Goal: Find specific page/section: Find specific page/section

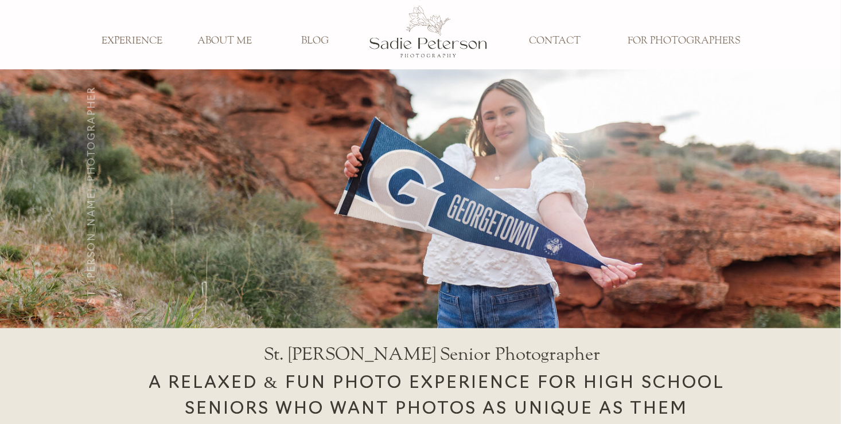
click at [683, 40] on h3 "FOR PHOTOGRAPHERS" at bounding box center [684, 41] width 129 height 13
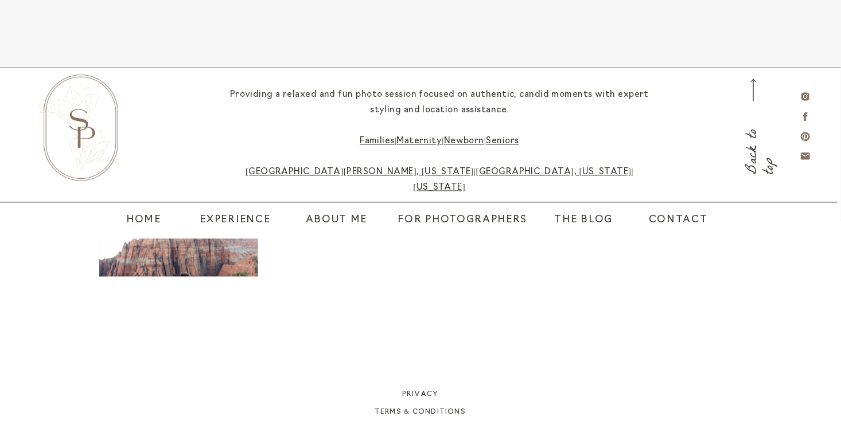
scroll to position [3143, 0]
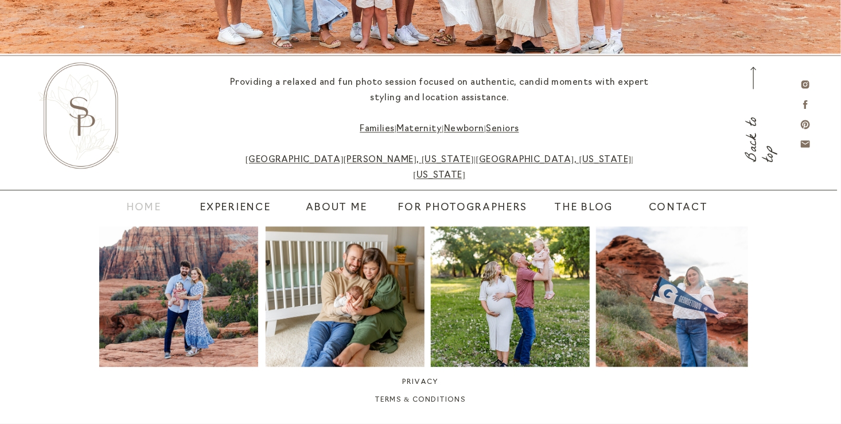
click at [154, 210] on nav "home" at bounding box center [140, 209] width 29 height 16
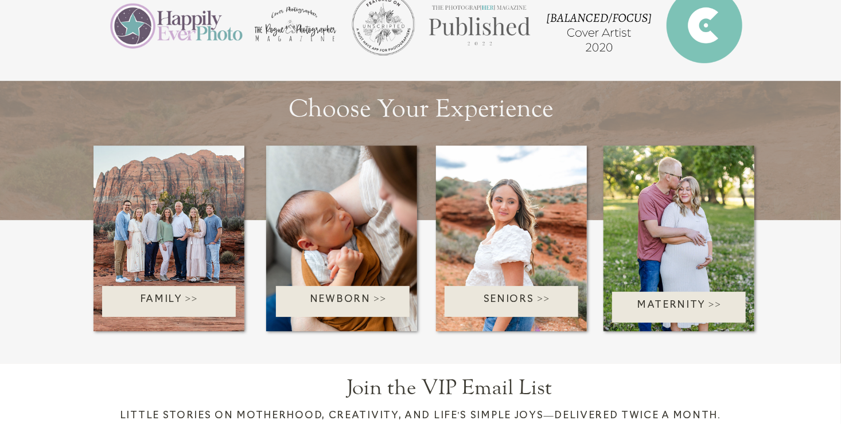
scroll to position [1621, 0]
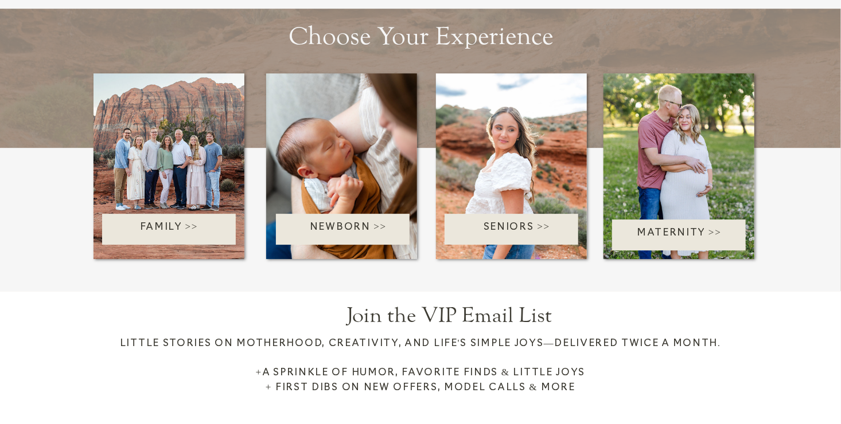
click at [497, 232] on p "Seniors >>" at bounding box center [517, 229] width 145 height 18
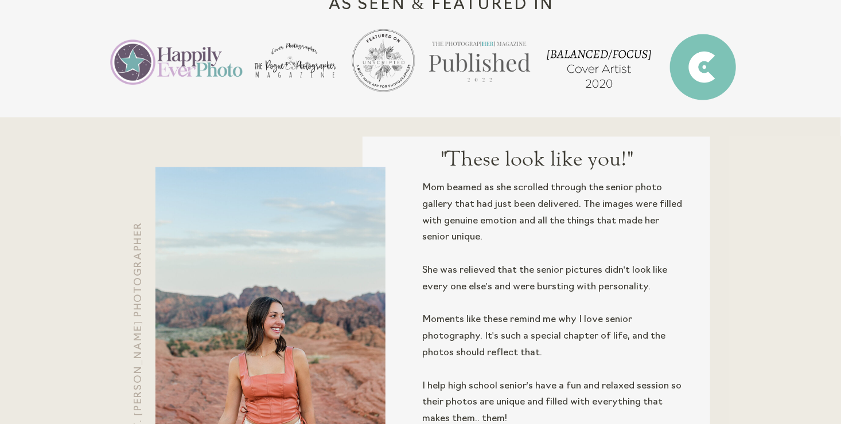
scroll to position [1121, 0]
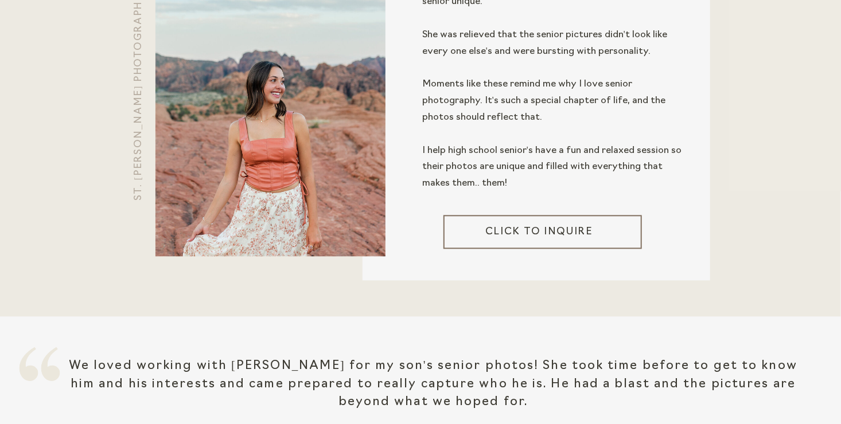
click at [497, 232] on h3 "Click to inquire" at bounding box center [539, 231] width 157 height 13
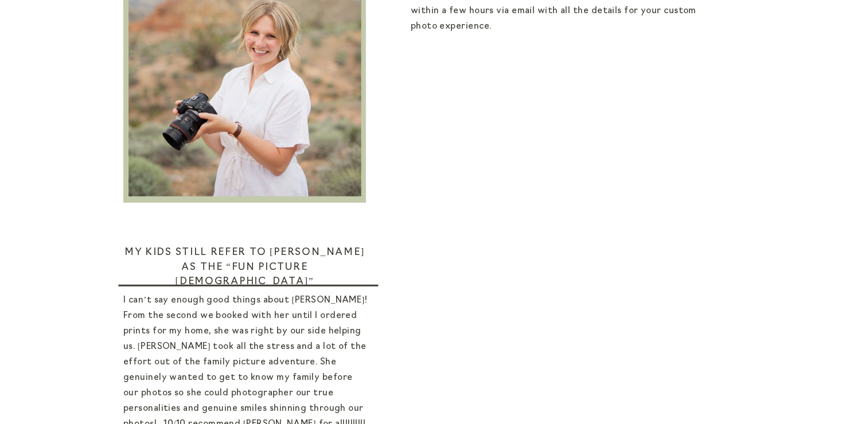
scroll to position [241, 0]
